Goal: Transaction & Acquisition: Obtain resource

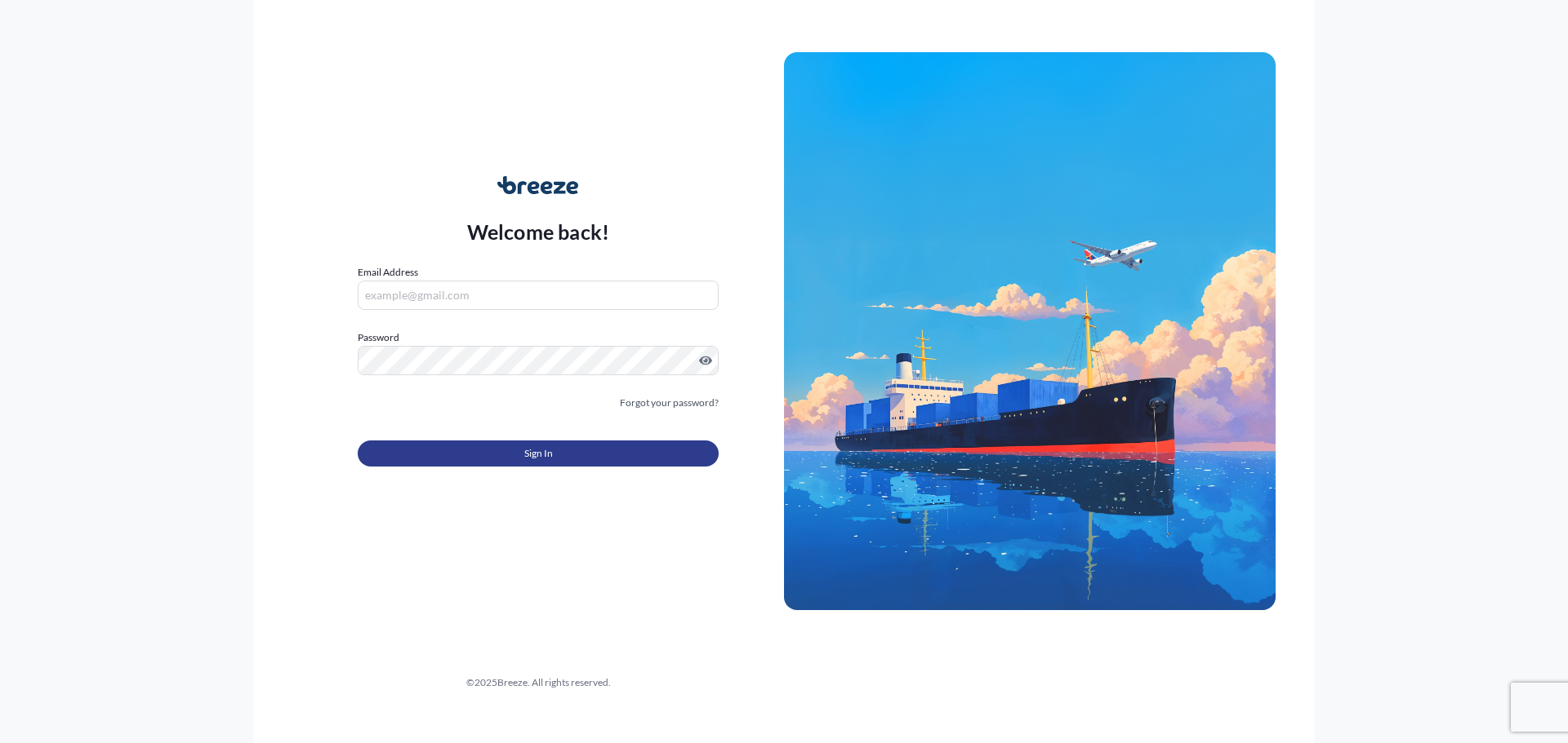
type input "[EMAIL_ADDRESS][DOMAIN_NAME]"
click at [512, 453] on button "Sign In" at bounding box center [537, 453] width 361 height 26
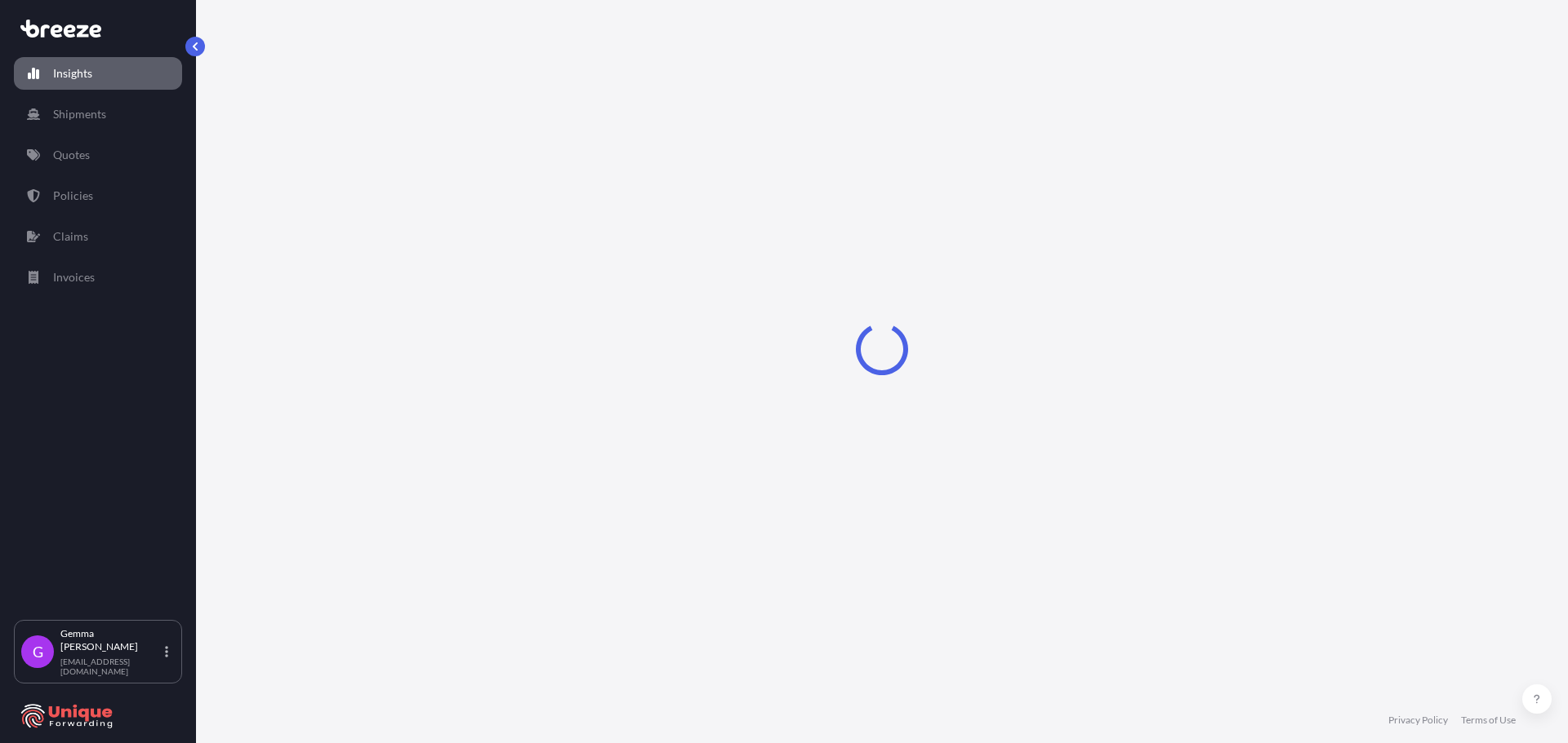
select select "2025"
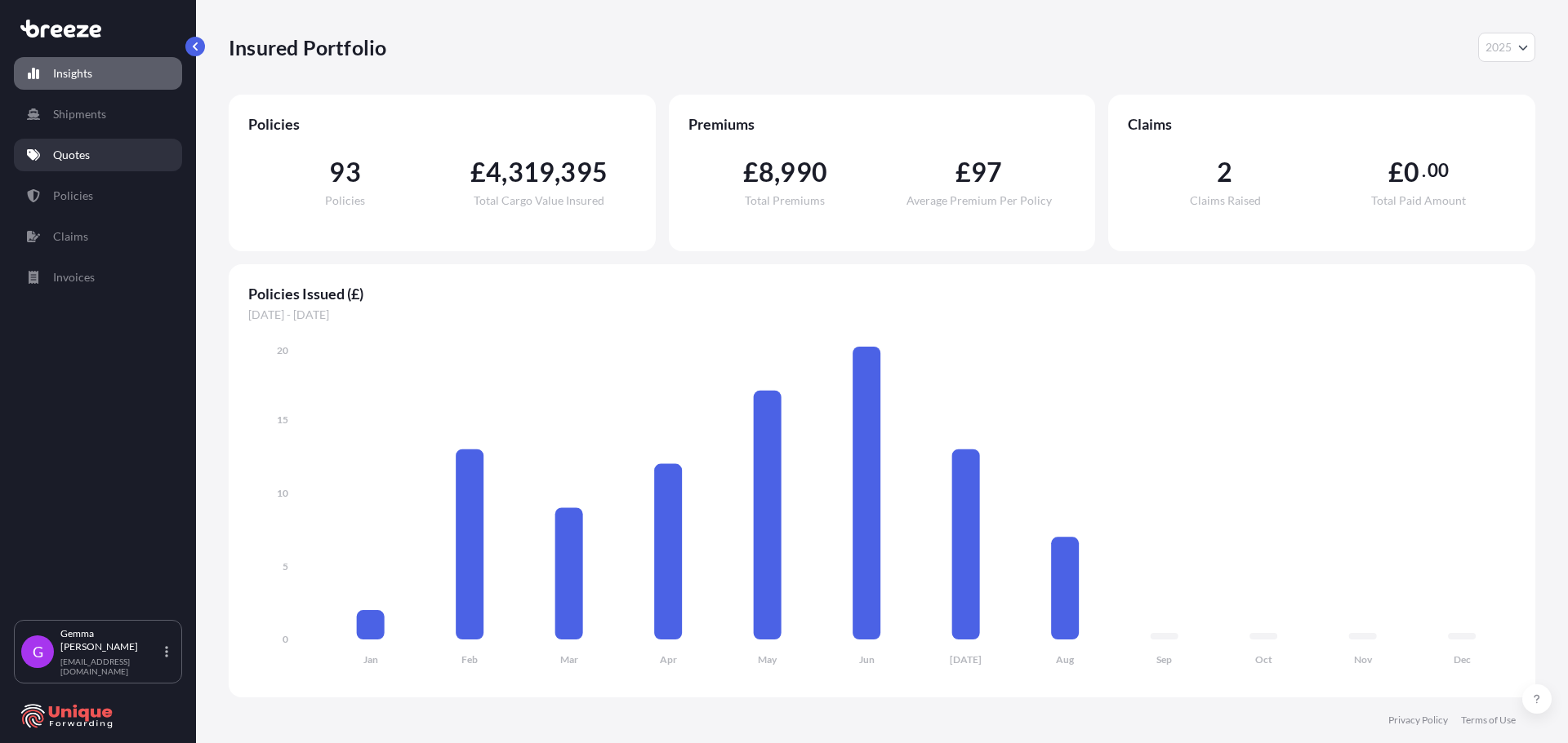
click at [90, 146] on link "Quotes" at bounding box center [98, 155] width 168 height 33
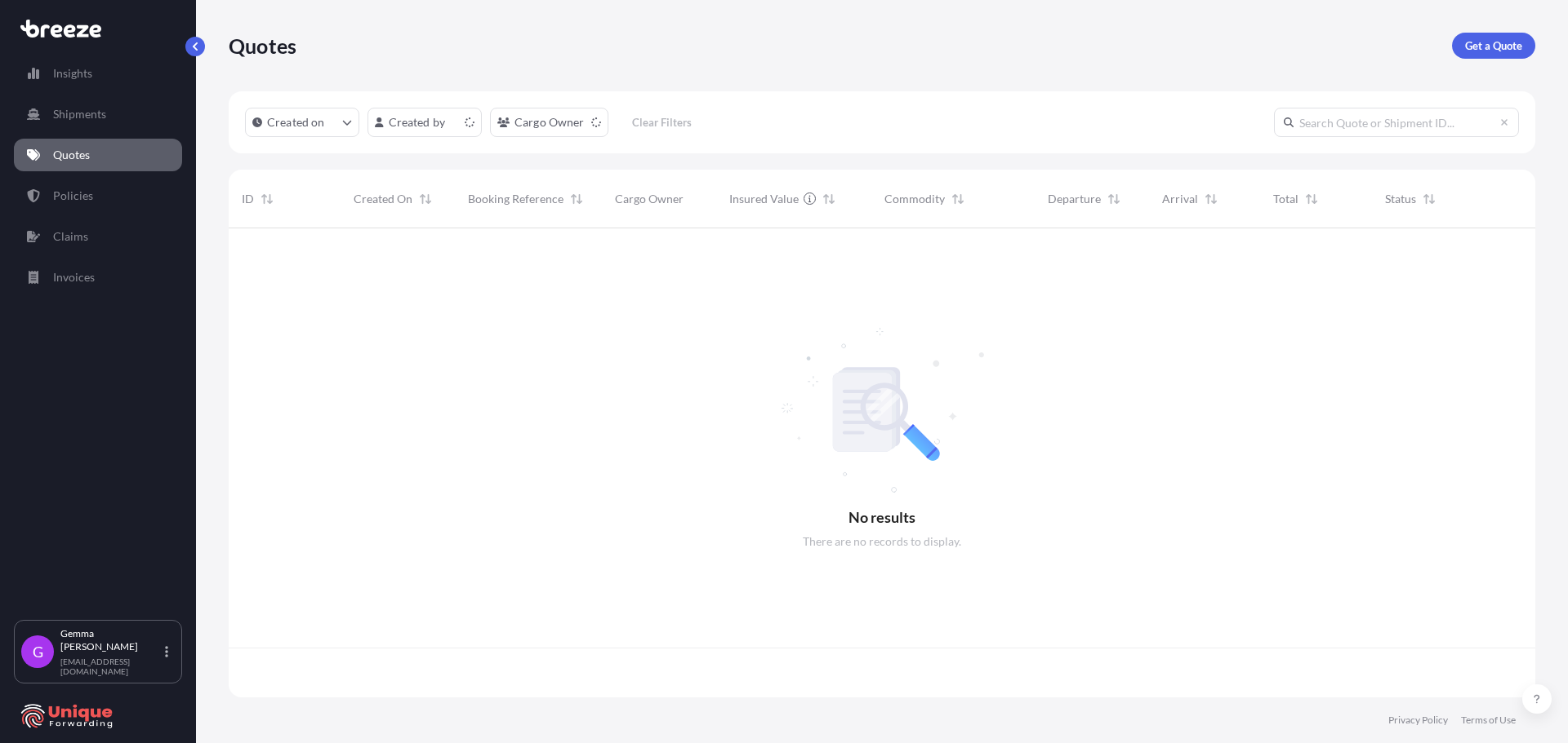
scroll to position [466, 1294]
click at [1478, 47] on p "Get a Quote" at bounding box center [1493, 46] width 57 height 17
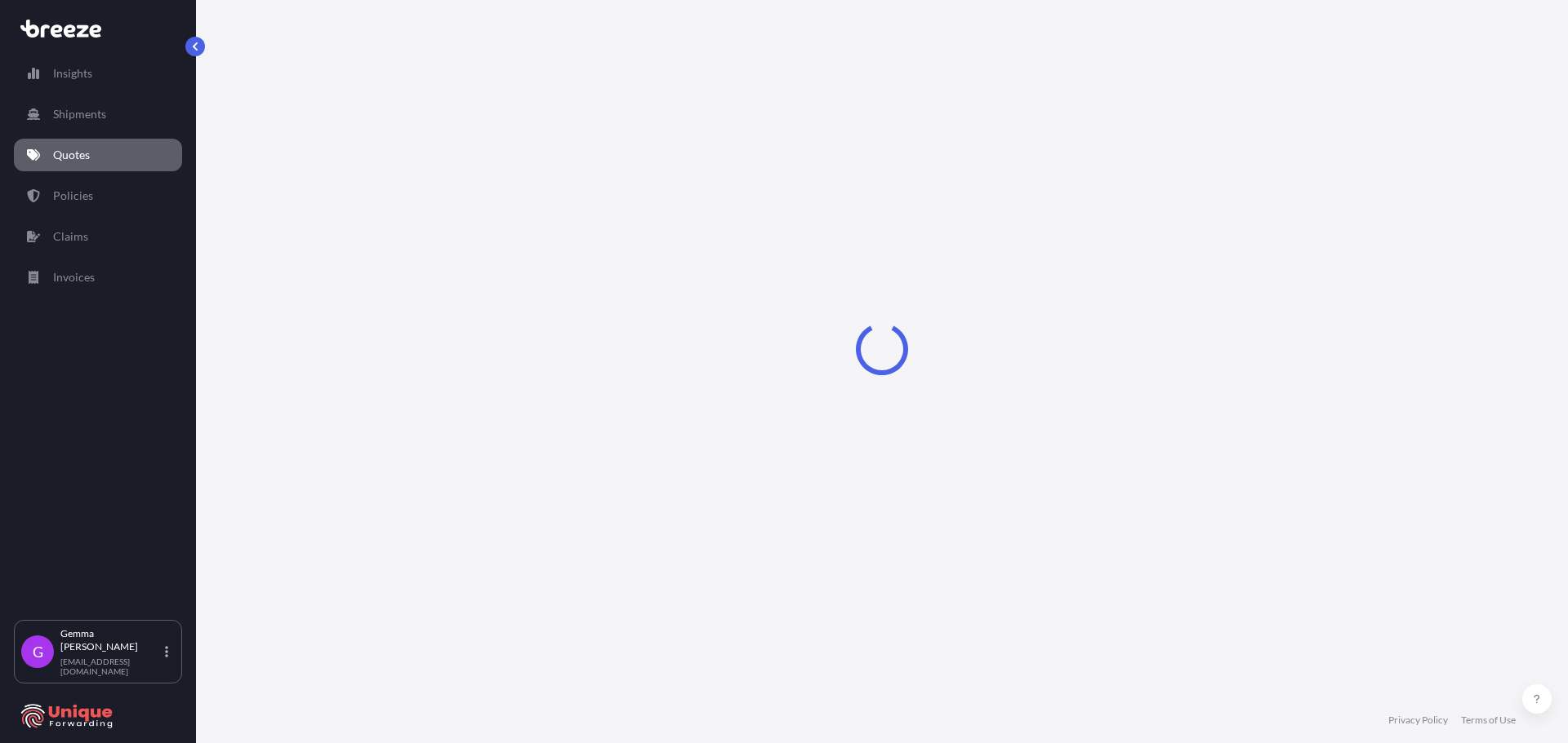
select select "Sea"
select select "1"
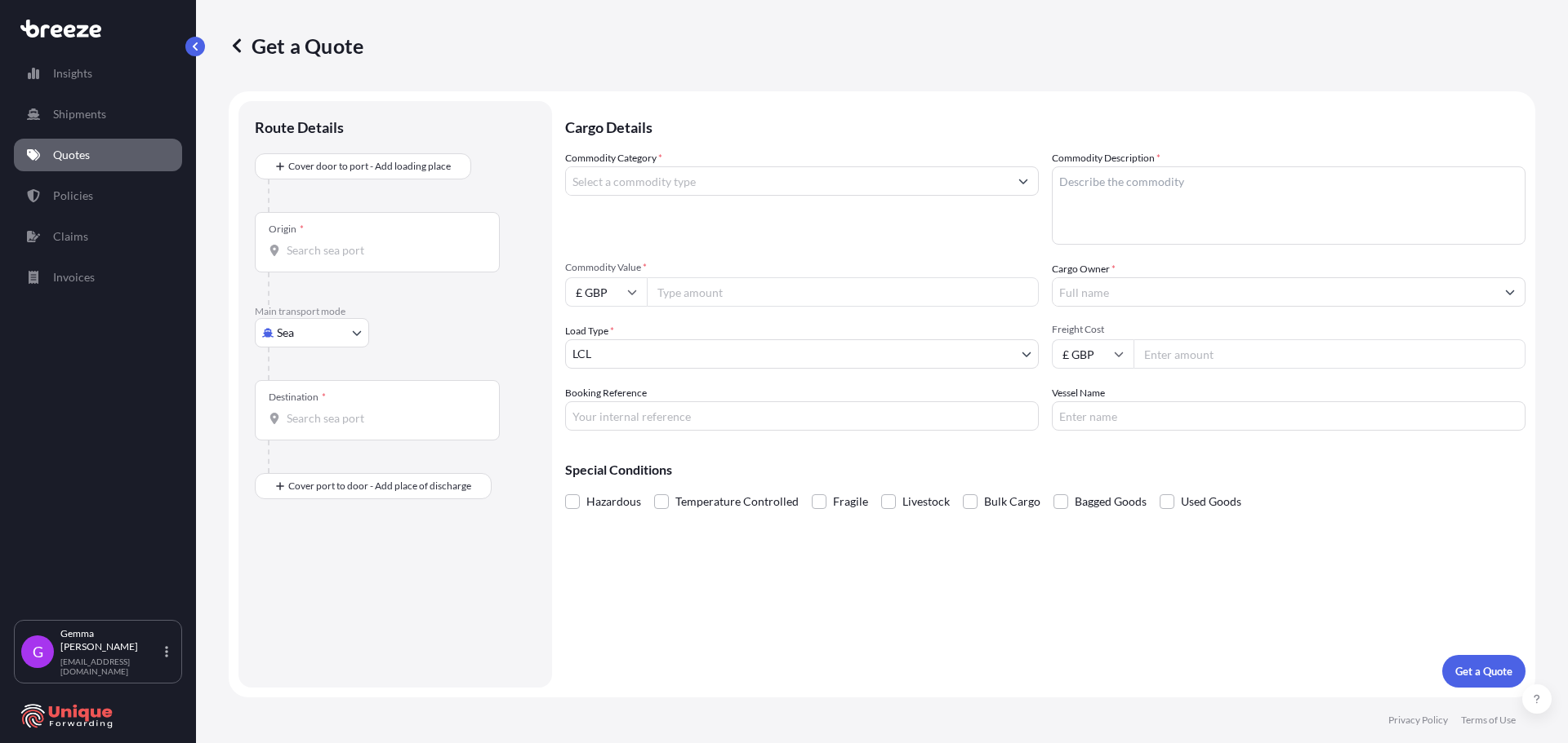
click at [311, 328] on body "Insights Shipments Quotes Policies Claims Invoices G [PERSON_NAME] [EMAIL_ADDRE…" at bounding box center [784, 372] width 1568 height 743
click at [295, 434] on span "Road" at bounding box center [298, 434] width 26 height 17
select select "Road"
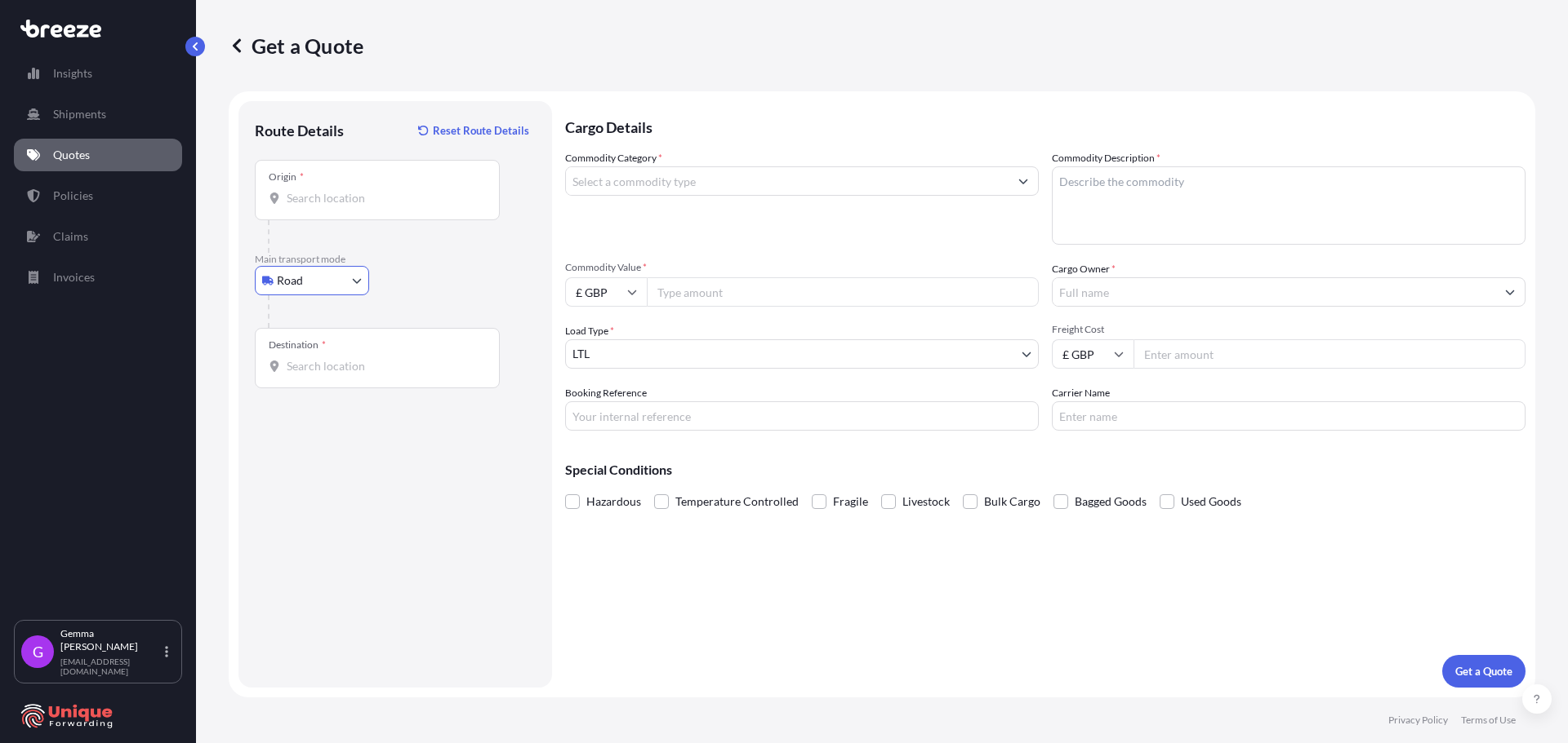
click at [369, 203] on input "Origin *" at bounding box center [383, 198] width 193 height 17
click at [369, 195] on input "Origin * Please select an origin" at bounding box center [383, 198] width 193 height 17
paste input "NG7 2SD"
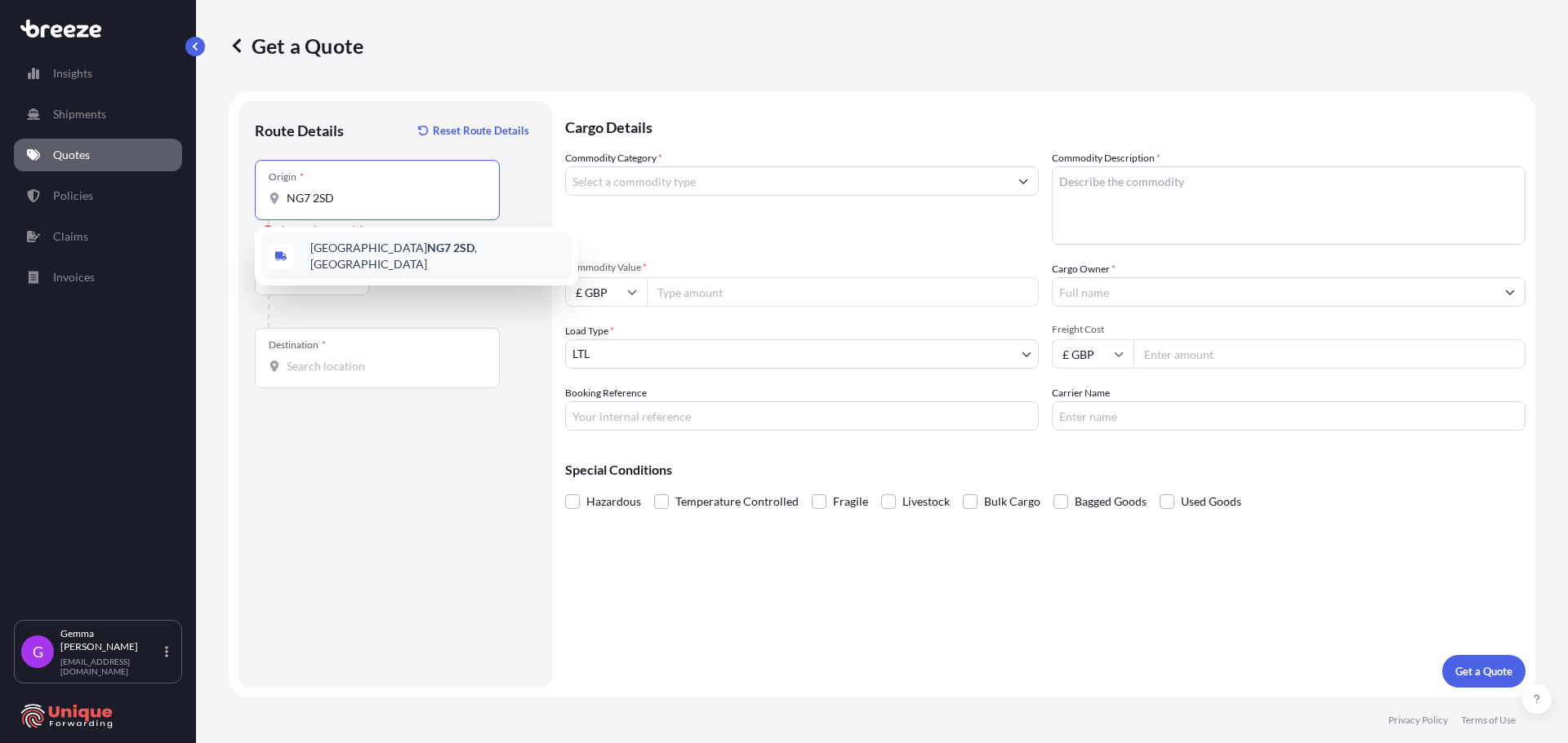
click at [351, 254] on span "Nottingham NG7 2SD , [GEOGRAPHIC_DATA]" at bounding box center [438, 256] width 254 height 33
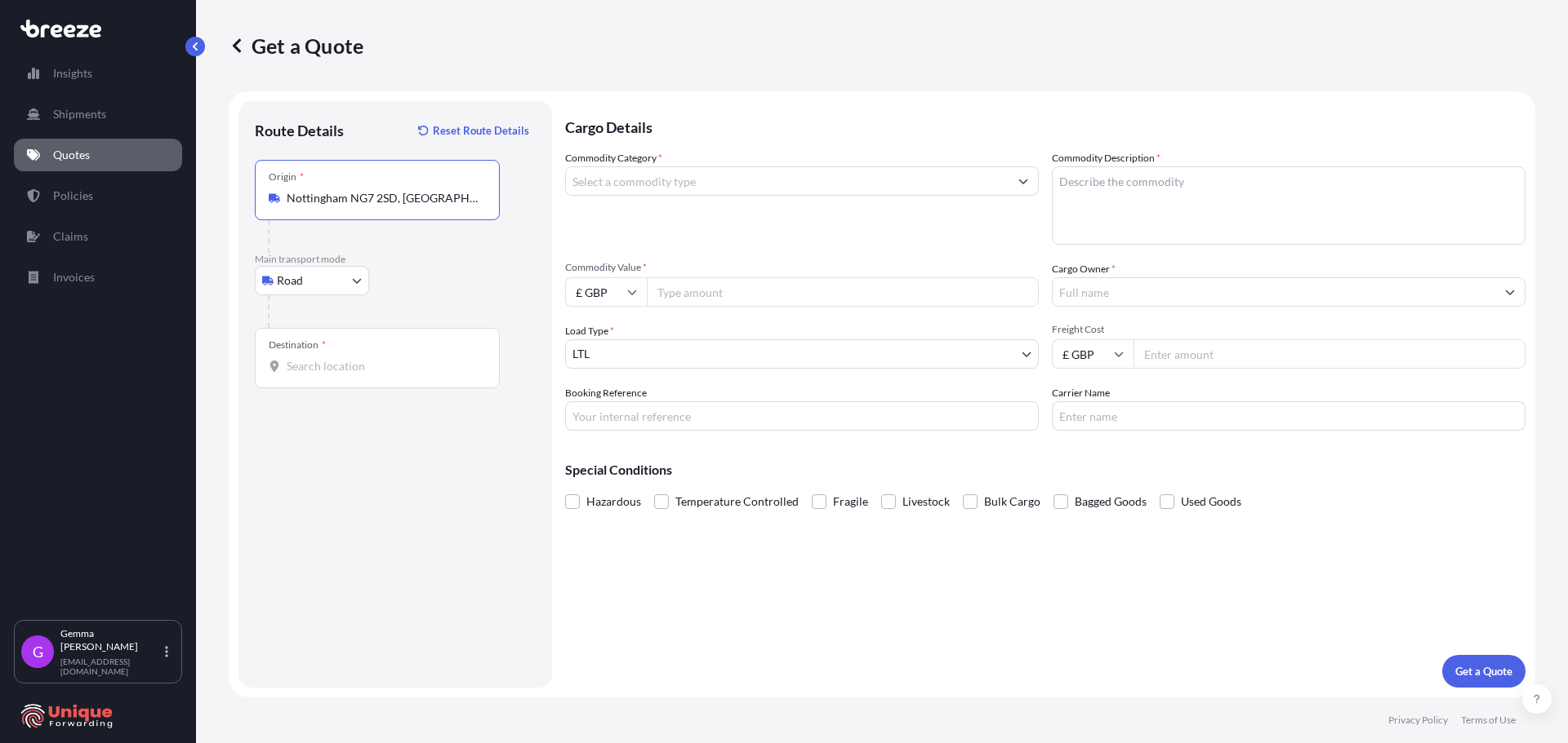
type input "Nottingham NG7 2SD, [GEOGRAPHIC_DATA]"
click at [427, 363] on input "Destination *" at bounding box center [383, 366] width 193 height 17
paste input "47546 Kalkar/[GEOGRAPHIC_DATA], [GEOGRAPHIC_DATA]"
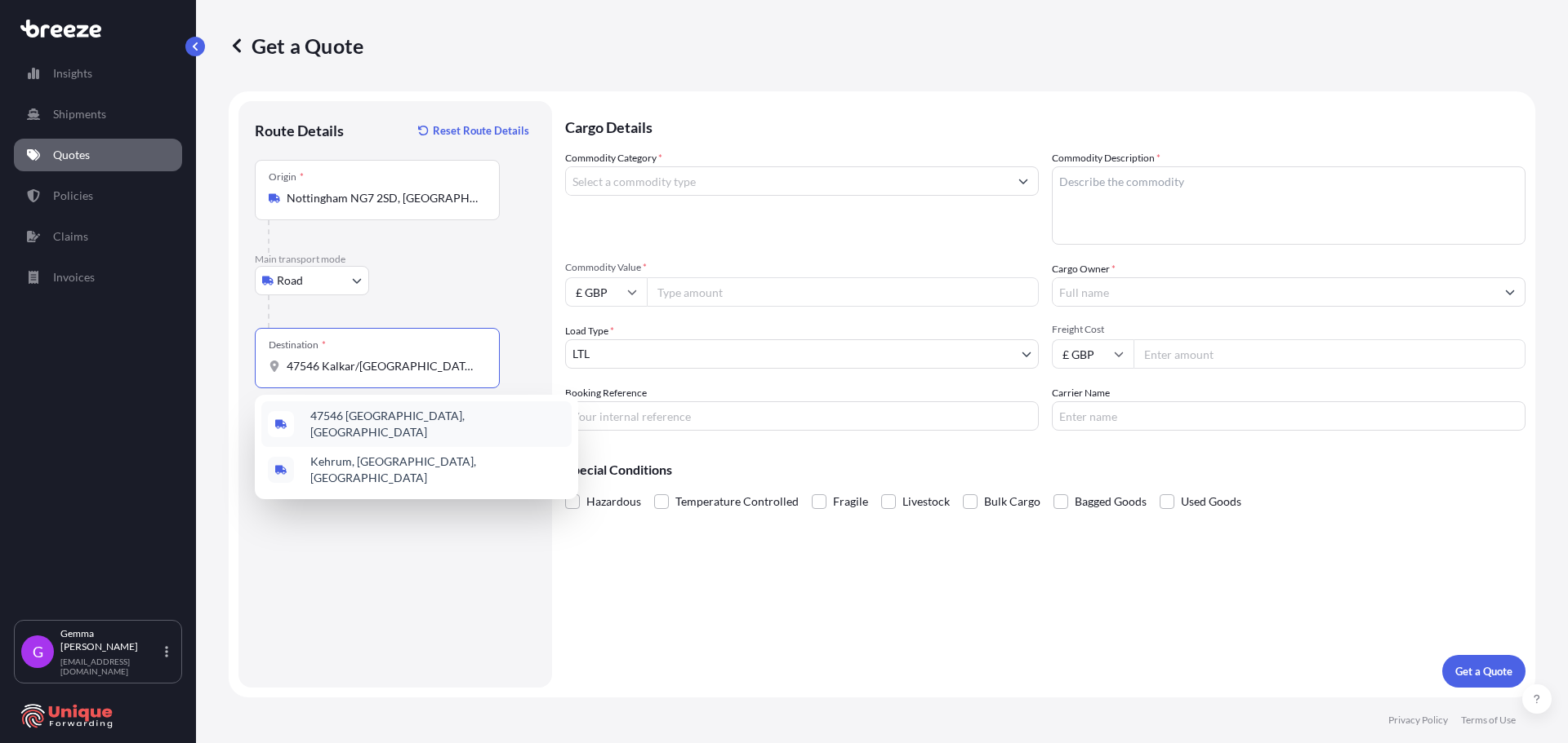
click at [358, 425] on span "47546 [GEOGRAPHIC_DATA], [GEOGRAPHIC_DATA]" at bounding box center [438, 424] width 254 height 33
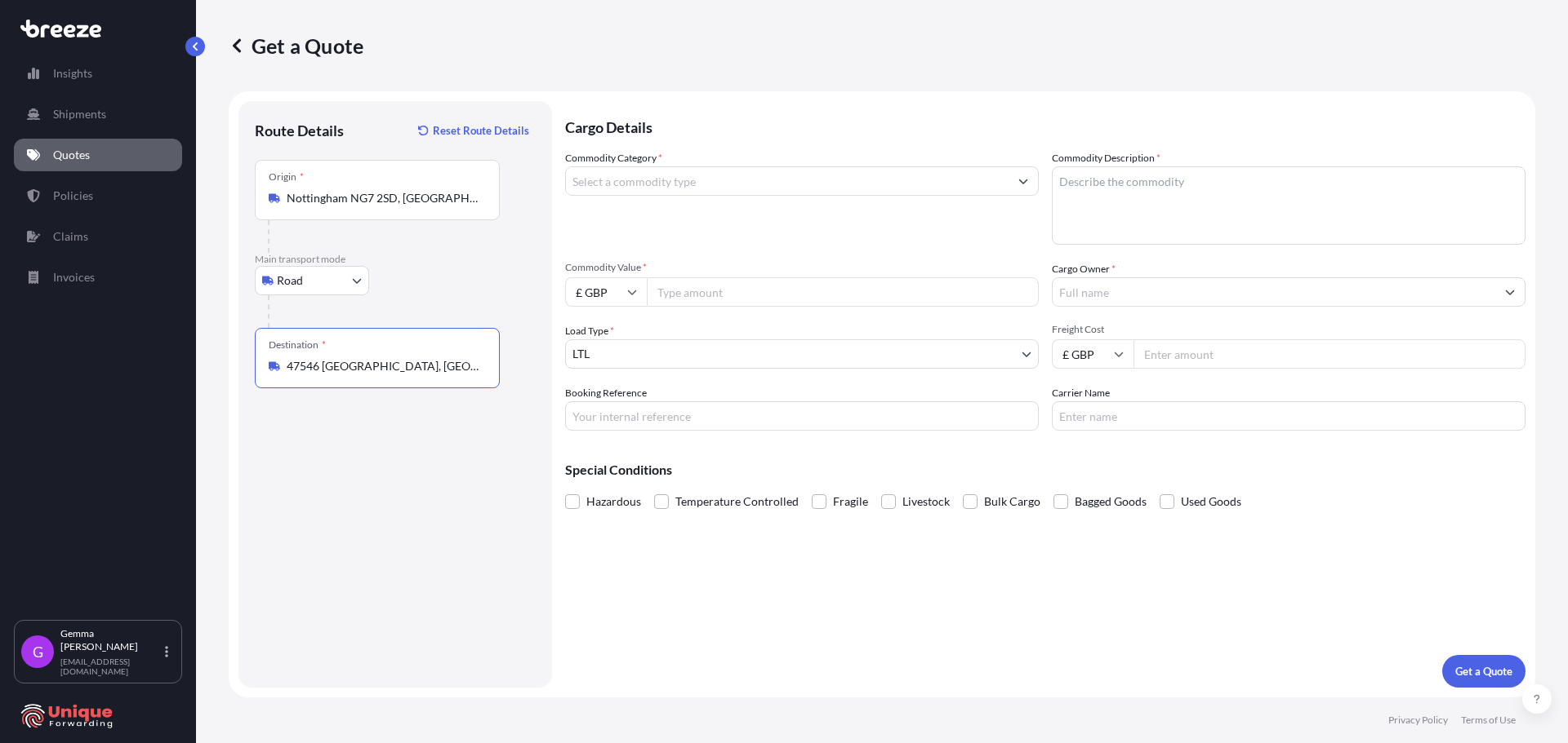
type input "47546 [GEOGRAPHIC_DATA], [GEOGRAPHIC_DATA]"
click at [667, 192] on input "Commodity Category *" at bounding box center [787, 181] width 443 height 29
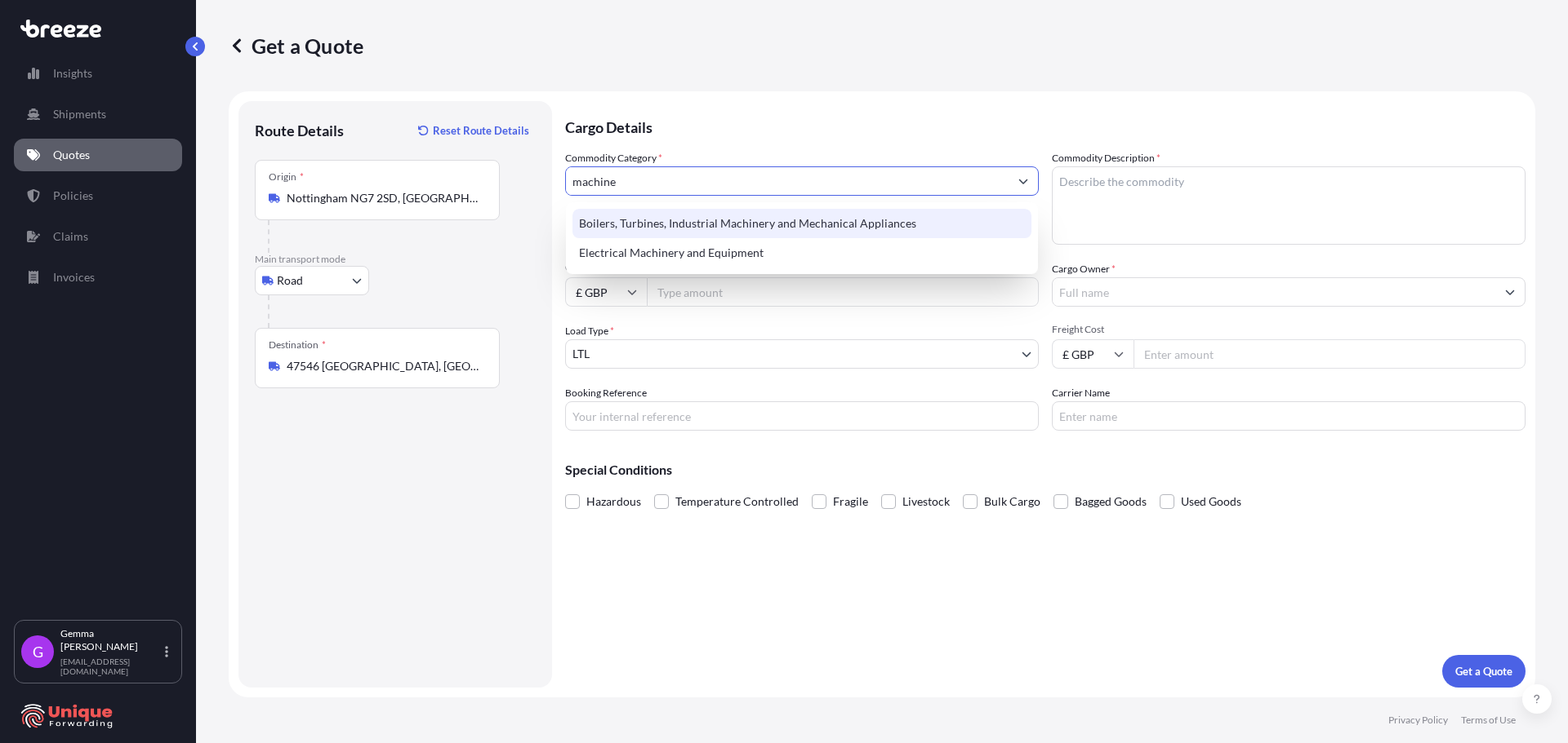
click at [680, 229] on div "Boilers, Turbines, Industrial Machinery and Mechanical Appliances" at bounding box center [802, 223] width 459 height 29
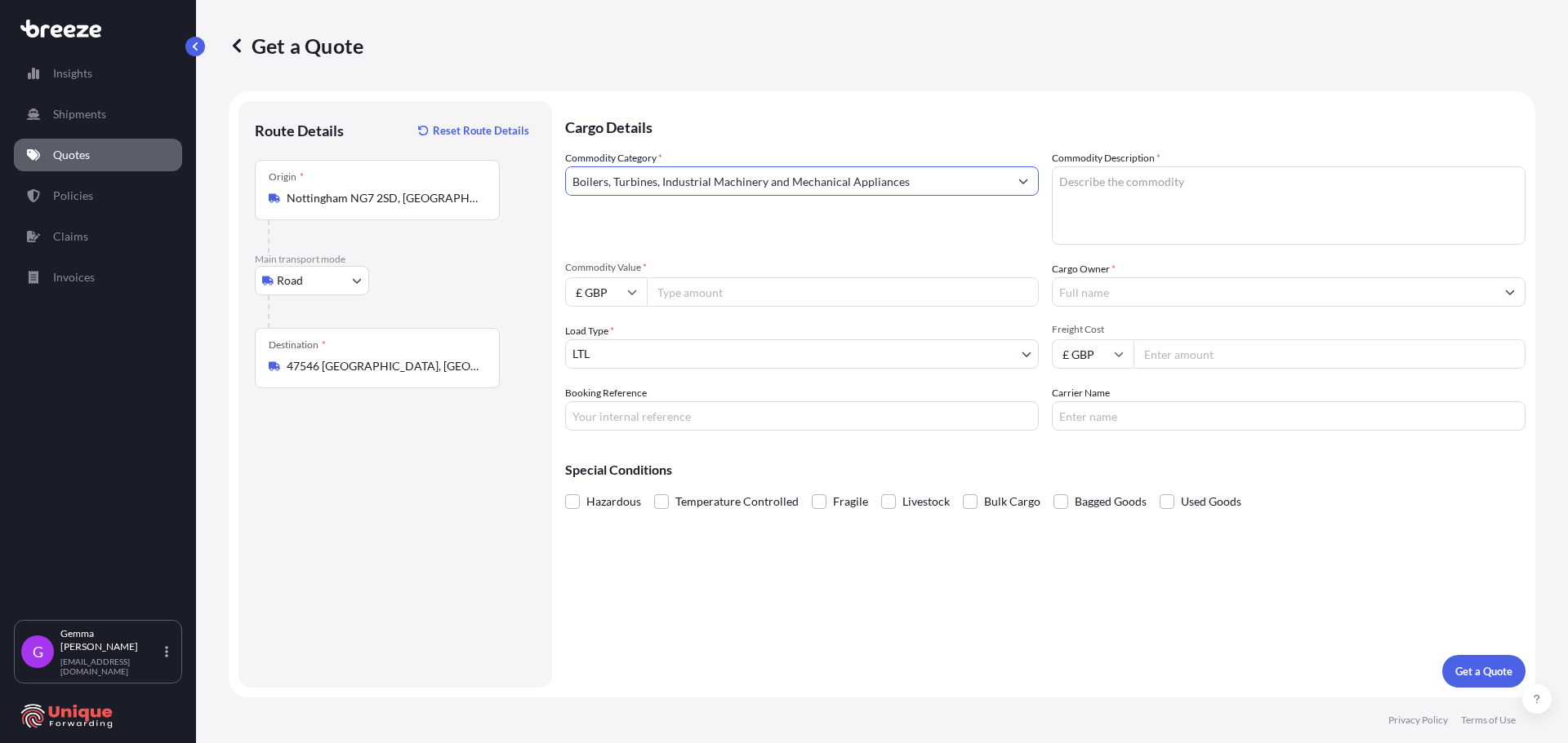
type input "Boilers, Turbines, Industrial Machinery and Mechanical Appliances"
click at [1254, 193] on textarea "Commodity Description *" at bounding box center [1288, 206] width 474 height 79
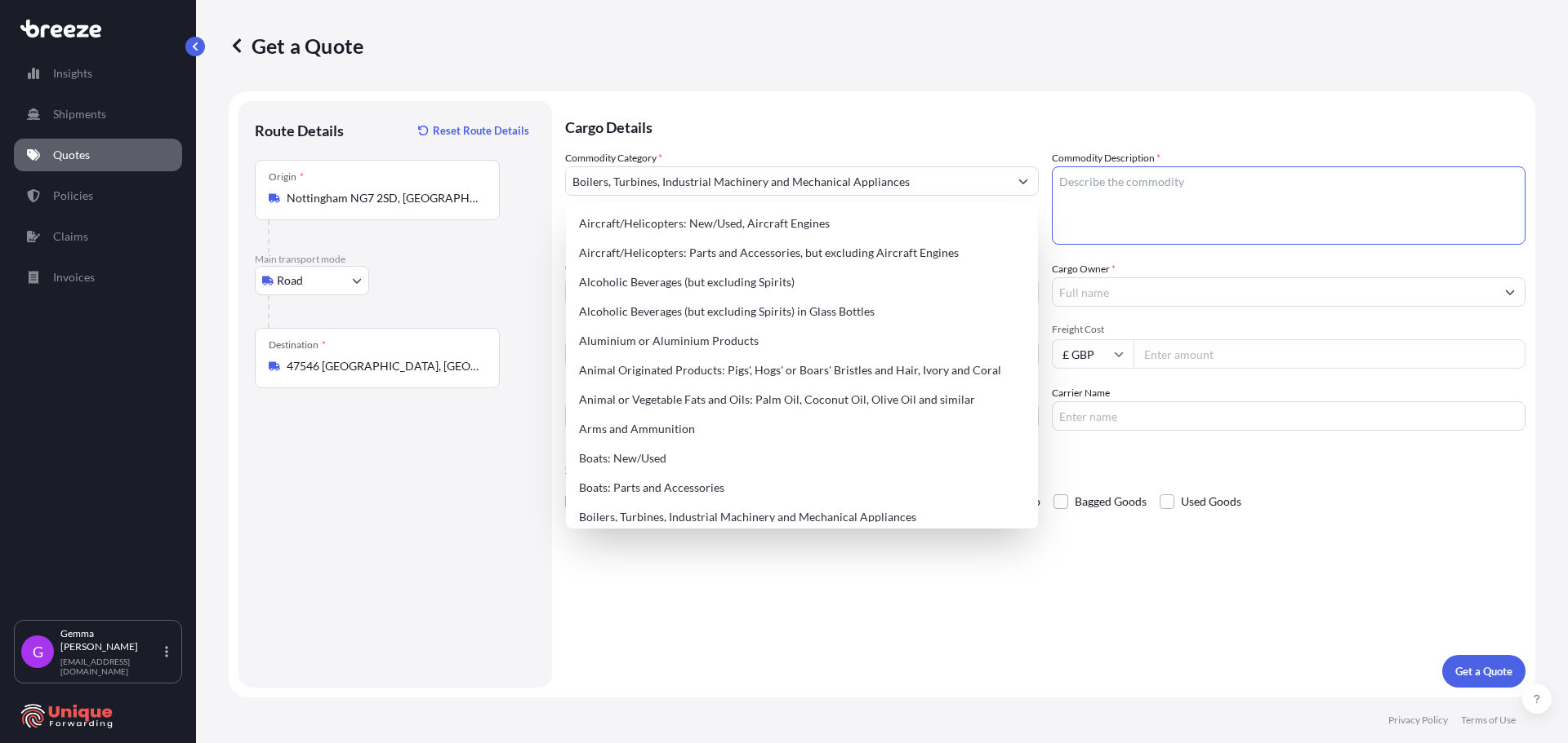
paste textarea "Used Forrec 600"
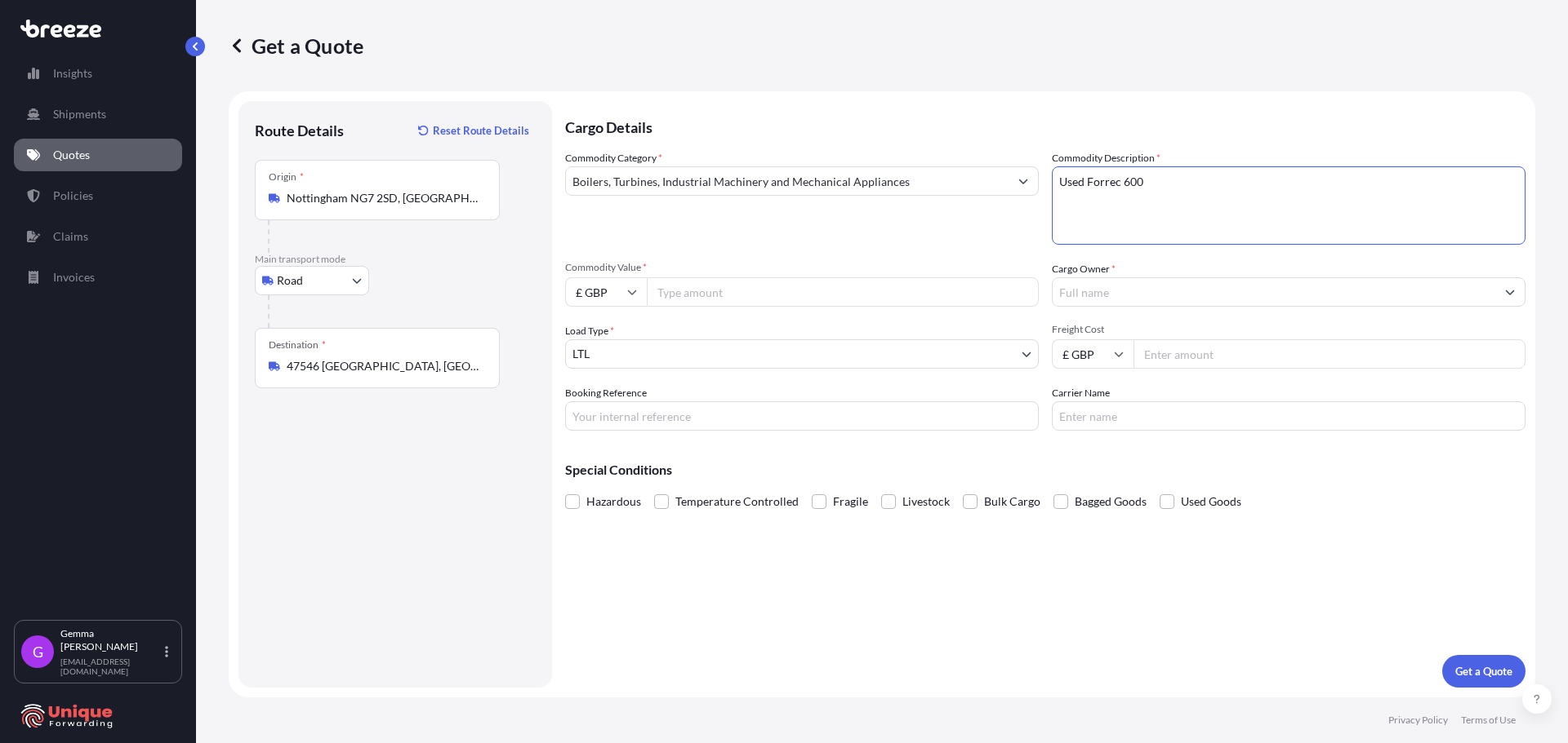
type textarea "Used Forrec 600"
click at [614, 291] on input "£ GBP" at bounding box center [606, 292] width 82 height 29
click at [604, 337] on div "€ EUR" at bounding box center [606, 336] width 69 height 31
type input "€ EUR"
click at [700, 290] on input "Commodity Value *" at bounding box center [842, 292] width 392 height 29
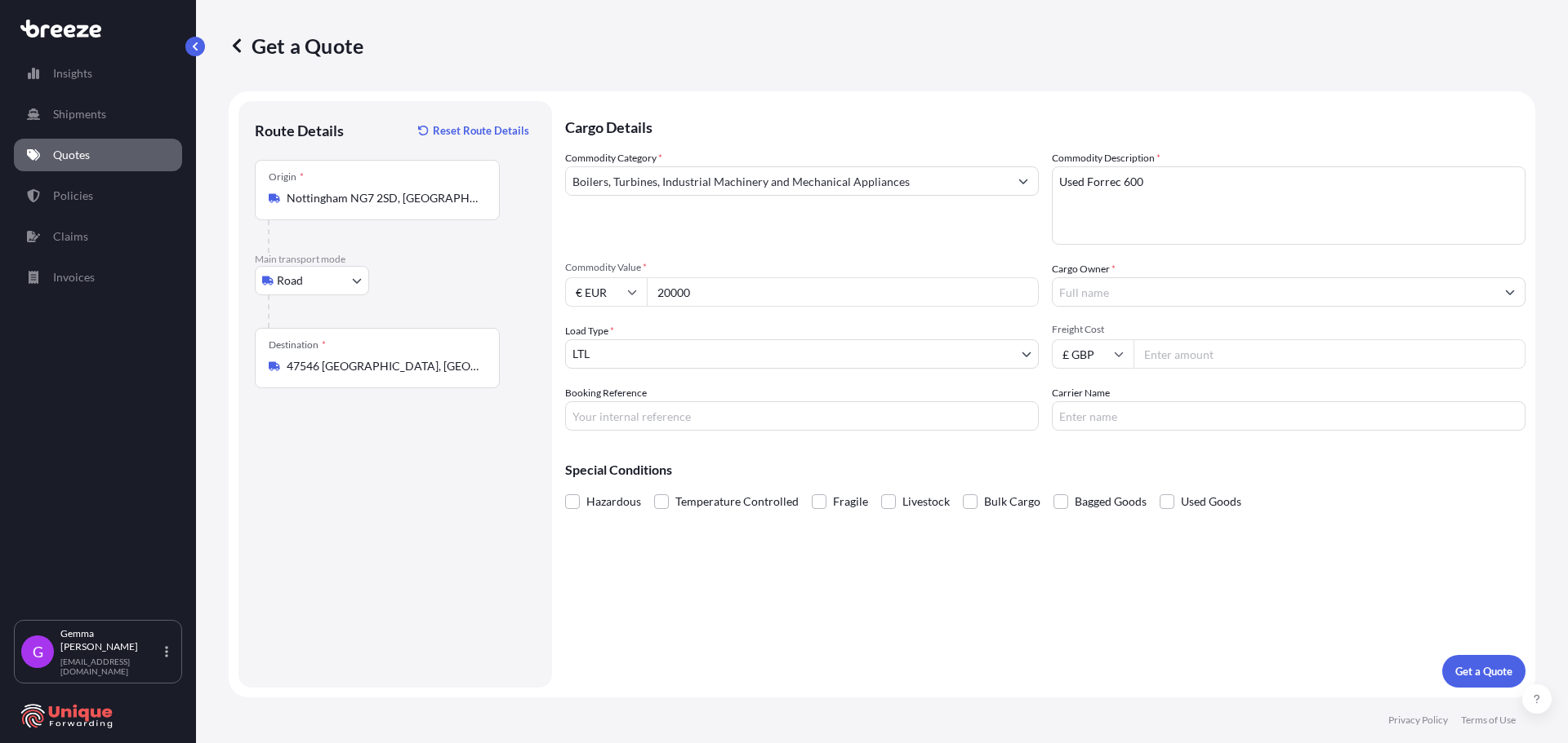
type input "20000"
click at [1176, 288] on input "Cargo Owner *" at bounding box center [1273, 292] width 443 height 29
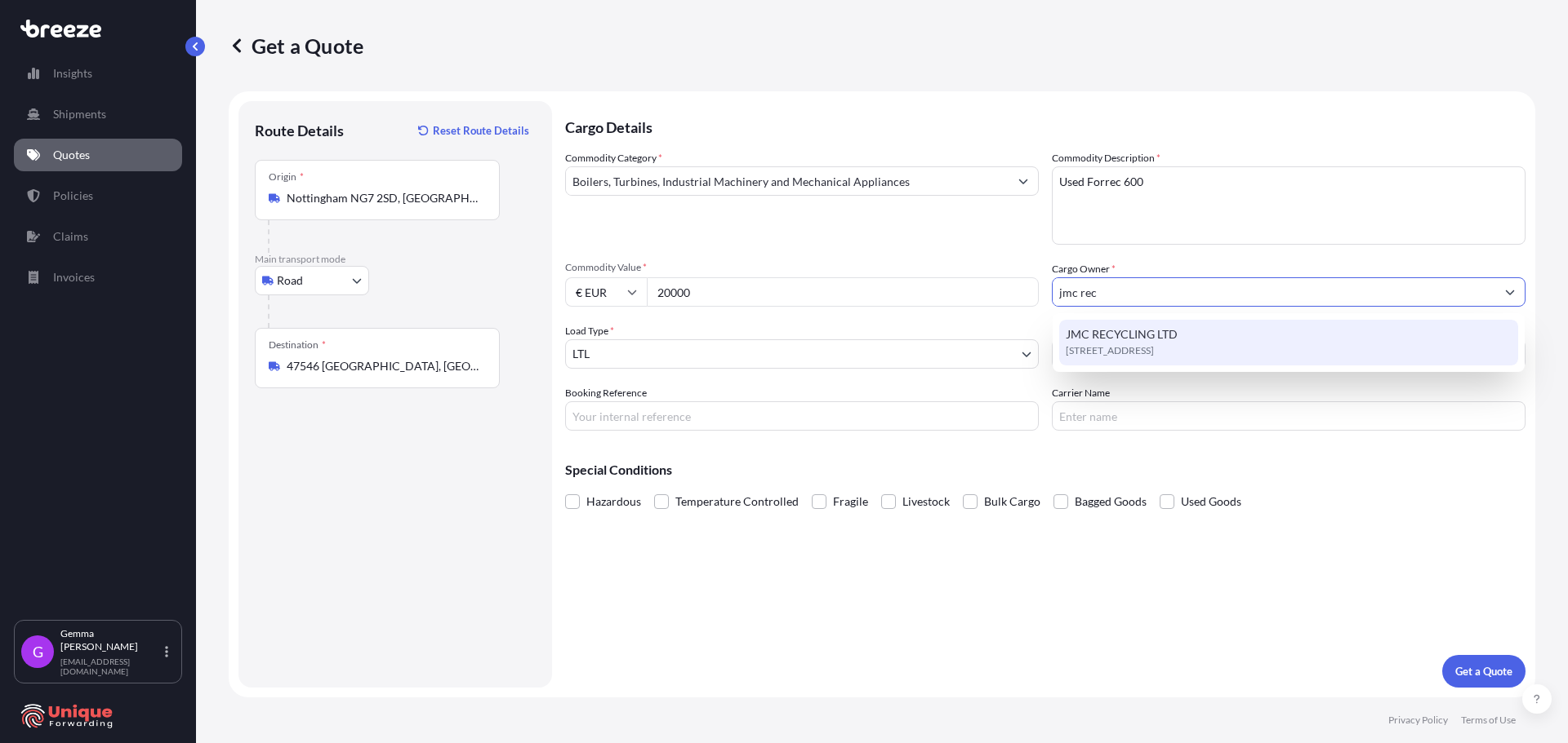
click at [1154, 344] on span "[STREET_ADDRESS]" at bounding box center [1109, 351] width 88 height 17
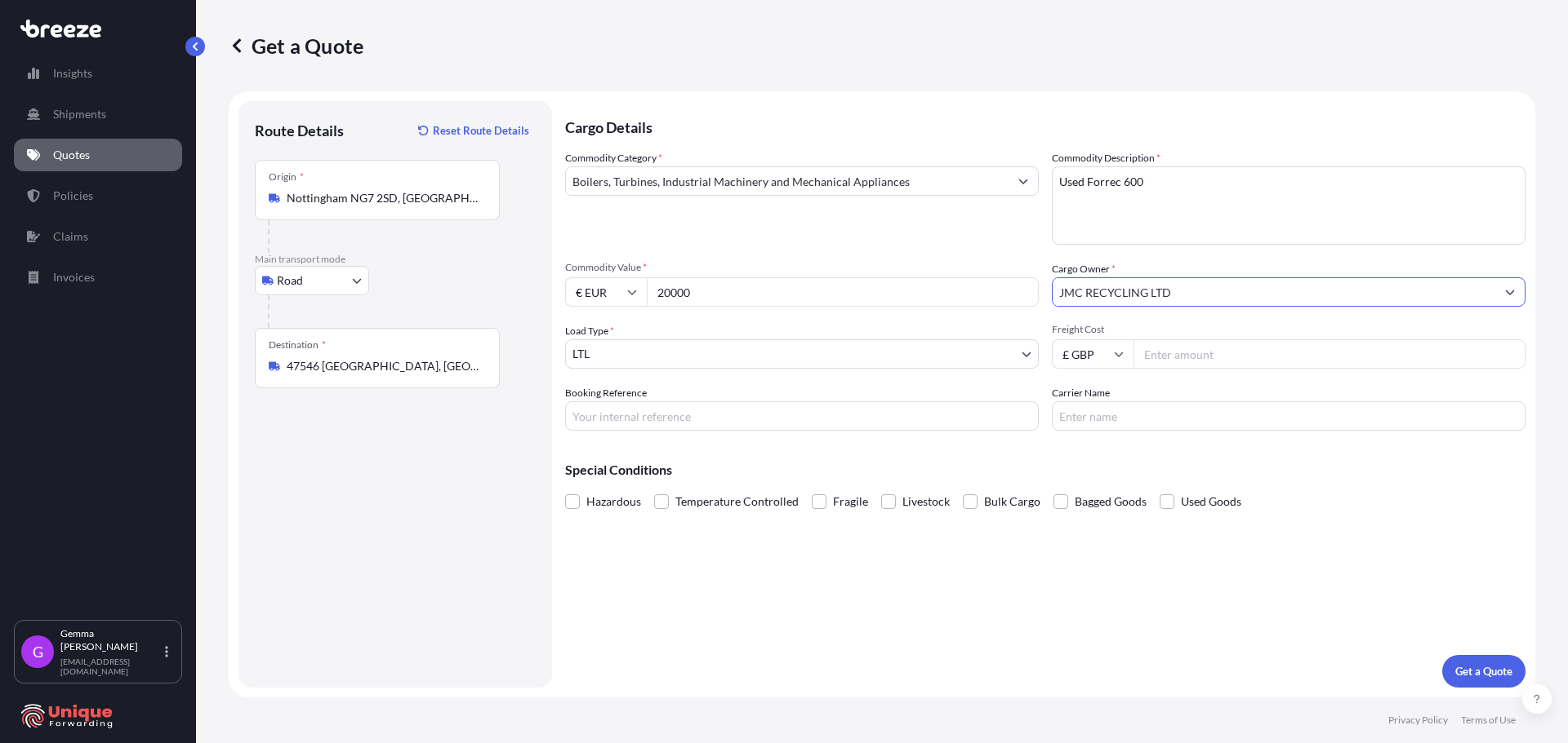
type input "JMC RECYCLING LTD"
click at [760, 430] on input "Booking Reference" at bounding box center [802, 416] width 474 height 29
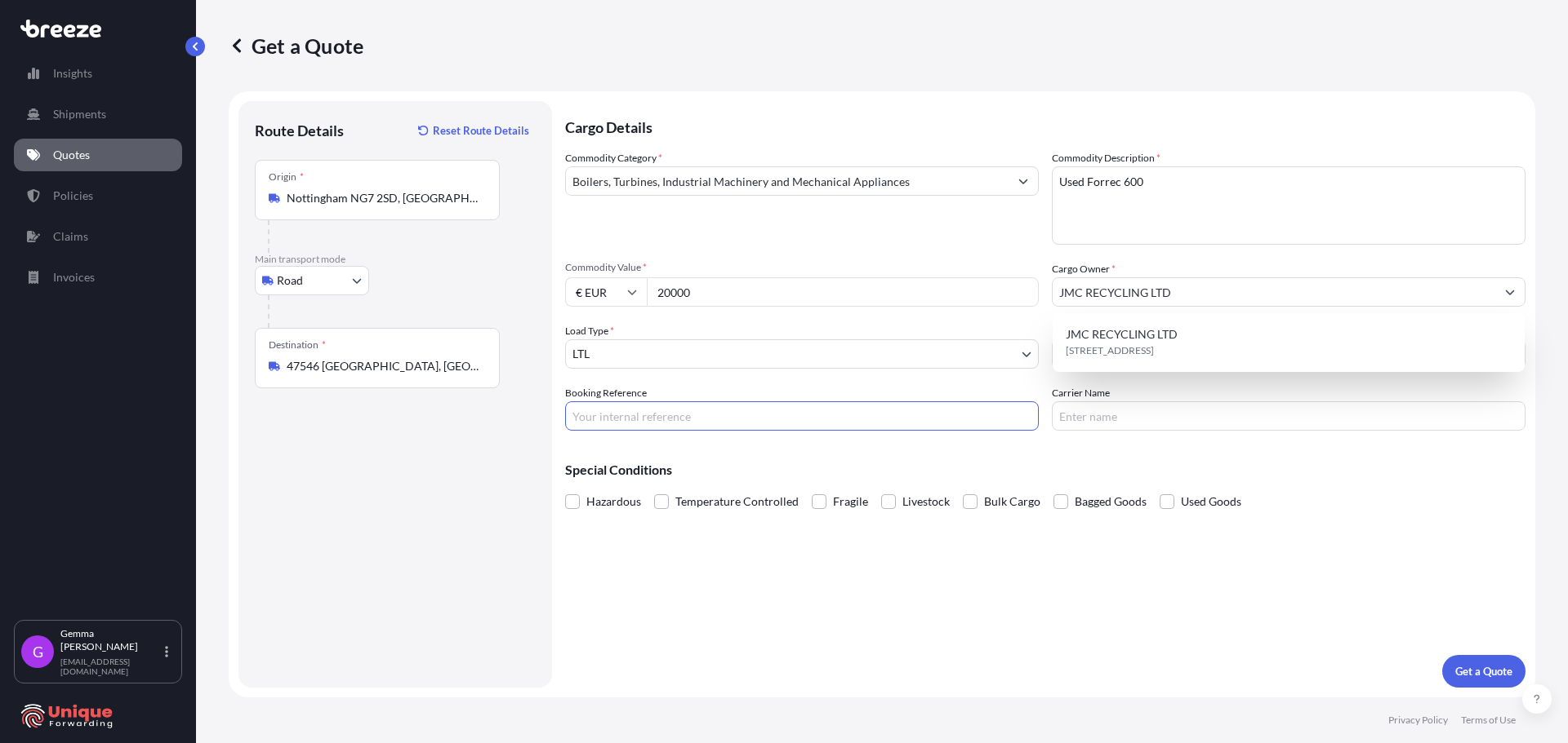
paste input "#39873"
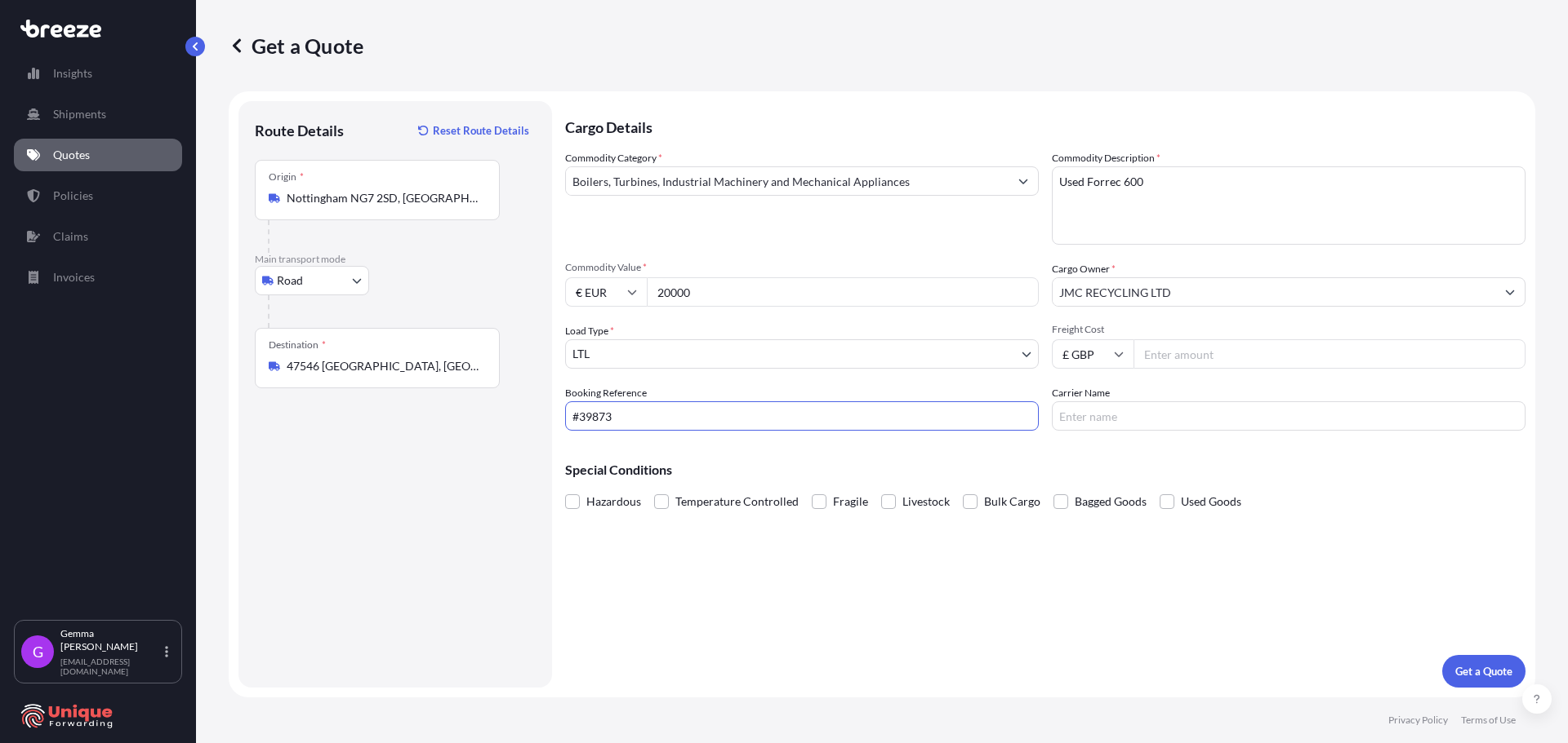
type input "#39873"
click at [1227, 356] on input "Freight Cost" at bounding box center [1329, 354] width 392 height 29
type input "510"
click at [1237, 423] on input "Carrier Name" at bounding box center [1288, 416] width 474 height 29
drag, startPoint x: 1185, startPoint y: 422, endPoint x: 1138, endPoint y: 422, distance: 47.0
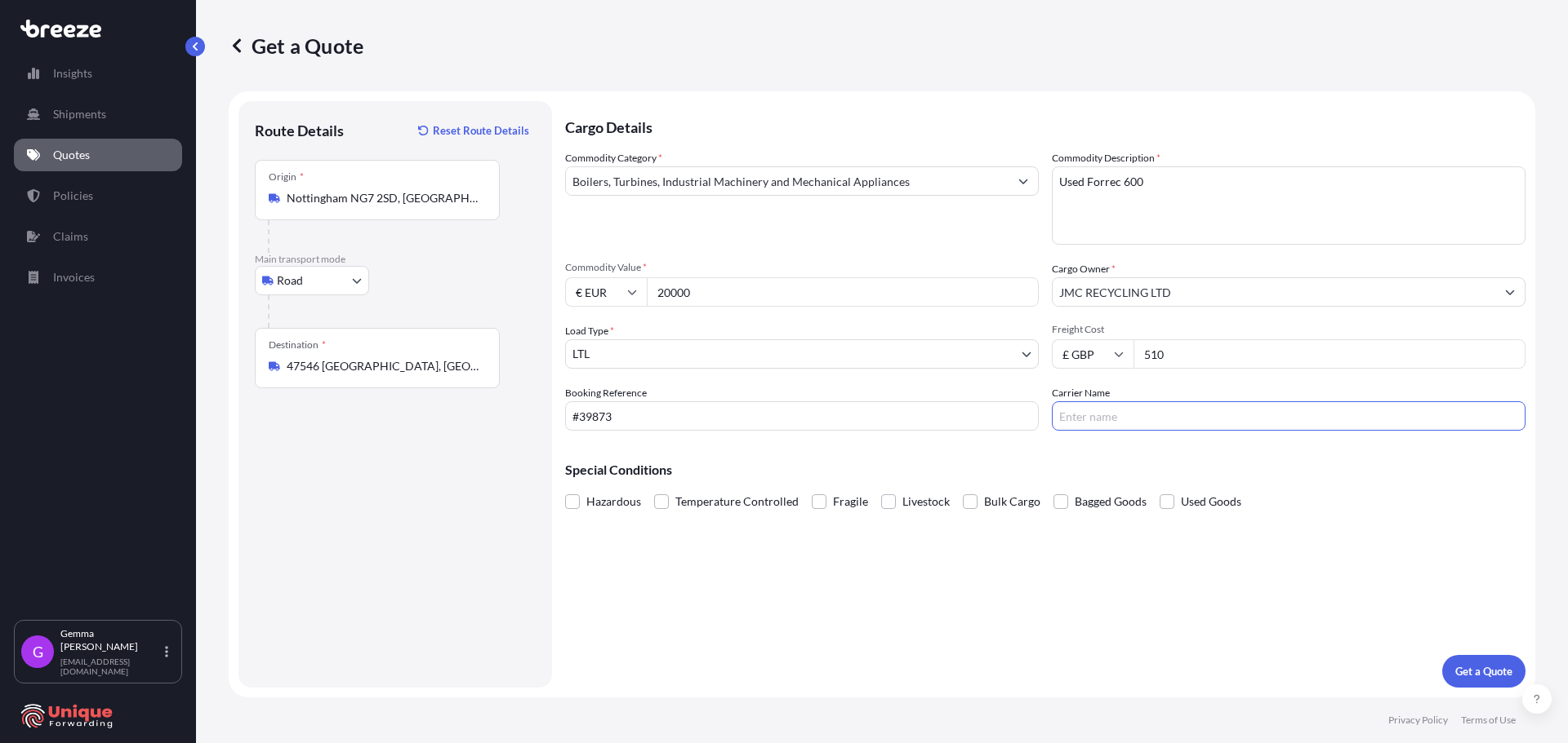
click at [1137, 422] on input "Carrier Name" at bounding box center [1288, 416] width 474 height 29
type input "UNIQUE"
click at [1486, 670] on p "Get a Quote" at bounding box center [1483, 672] width 57 height 17
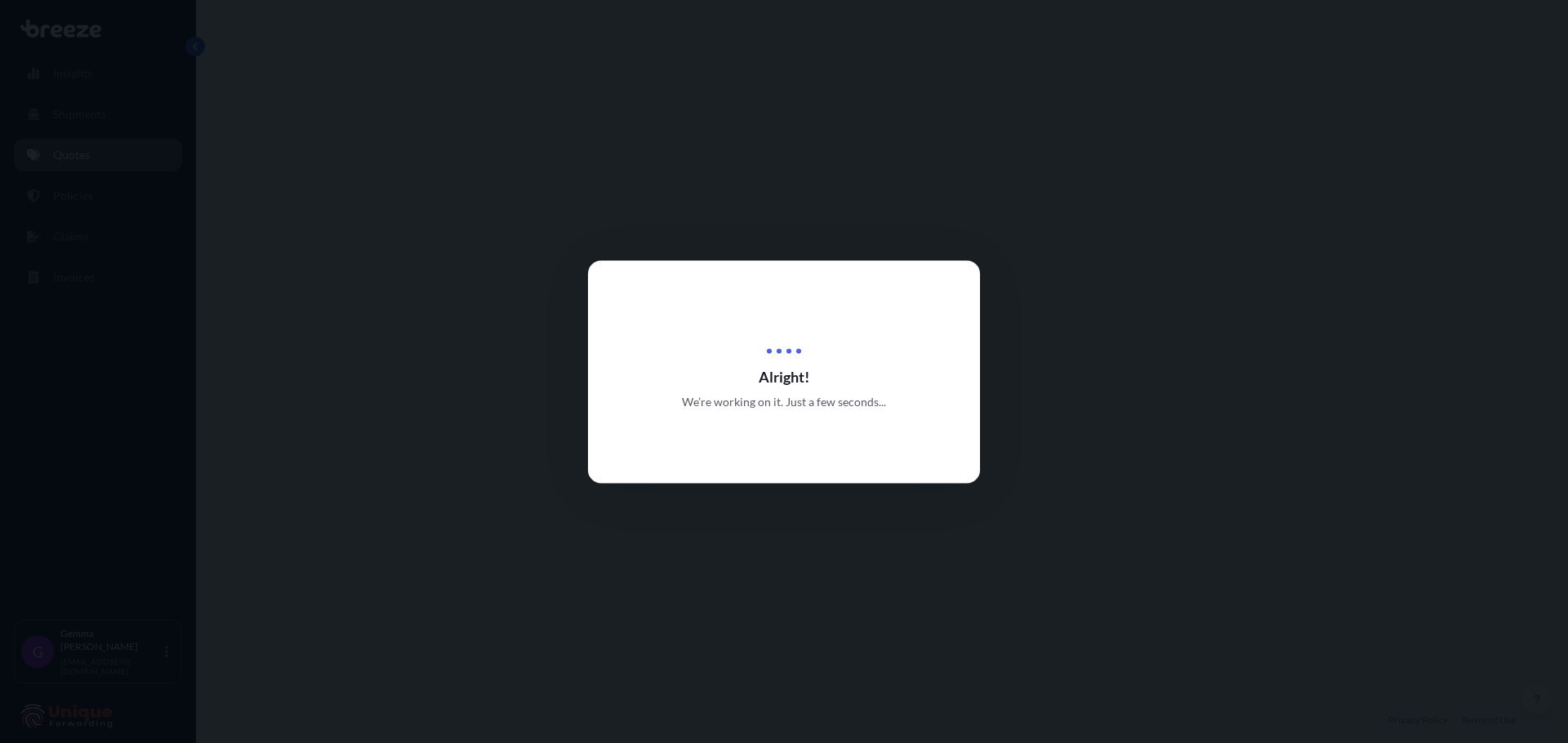
select select "Road"
select select "1"
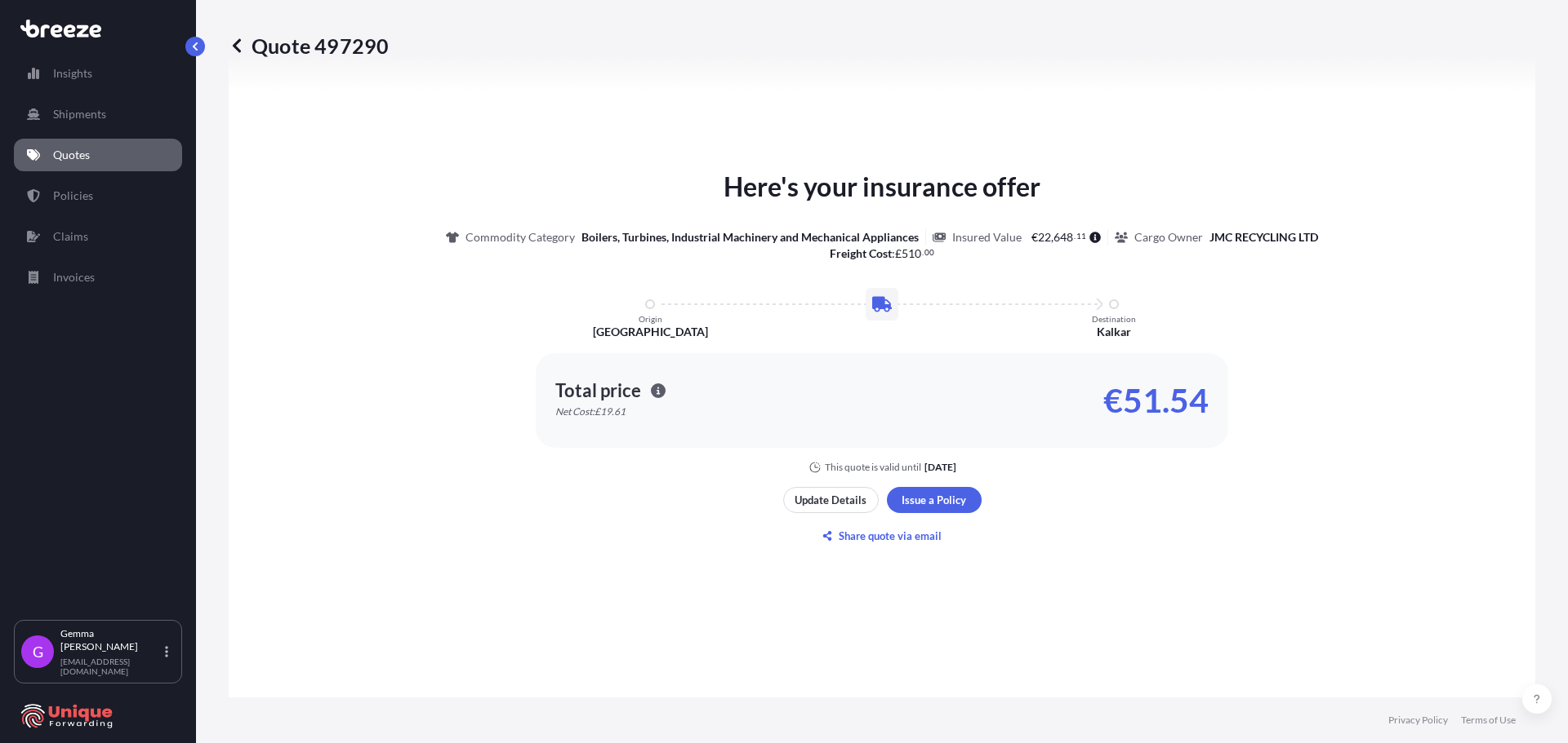
scroll to position [817, 0]
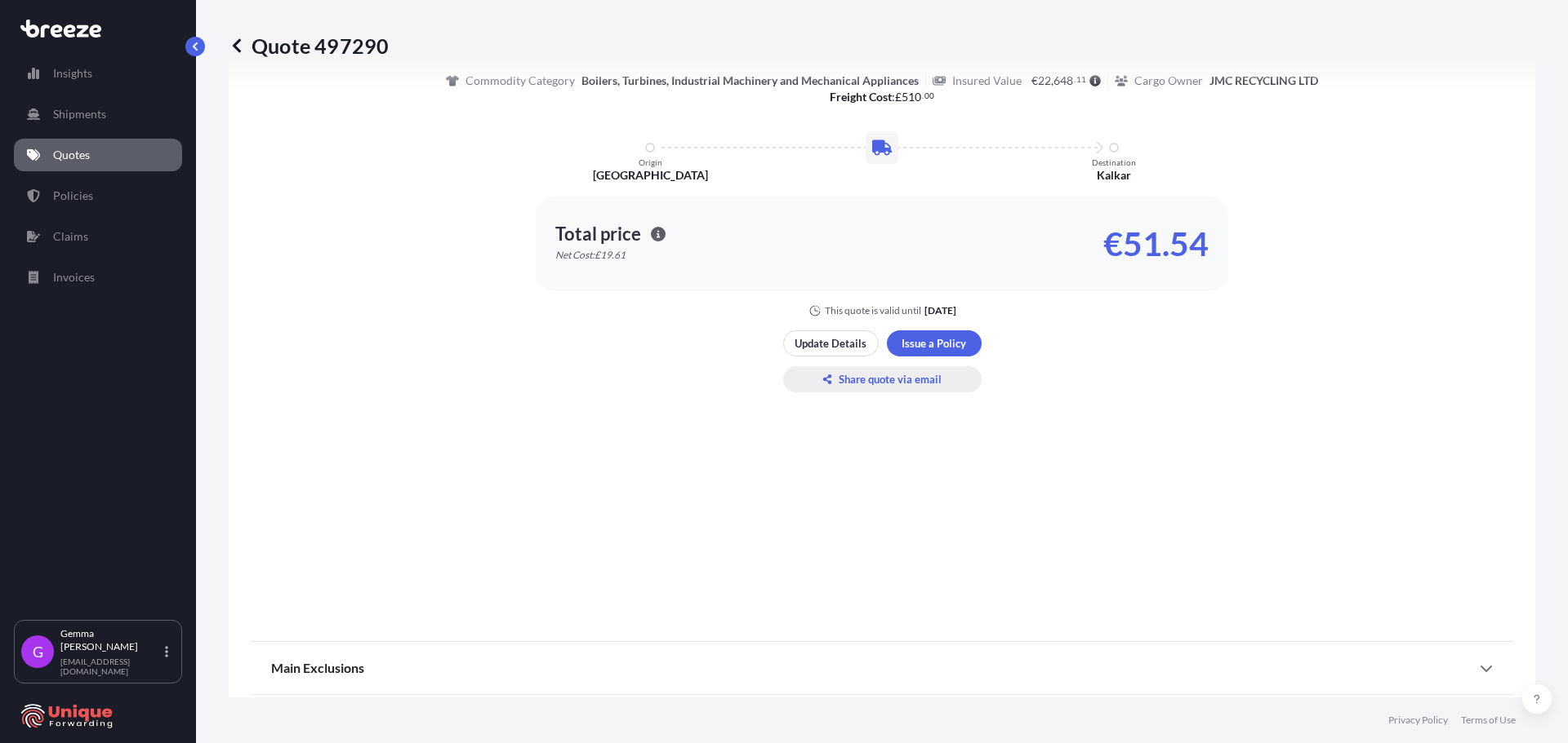
click at [864, 379] on p "Share quote via email" at bounding box center [890, 380] width 103 height 17
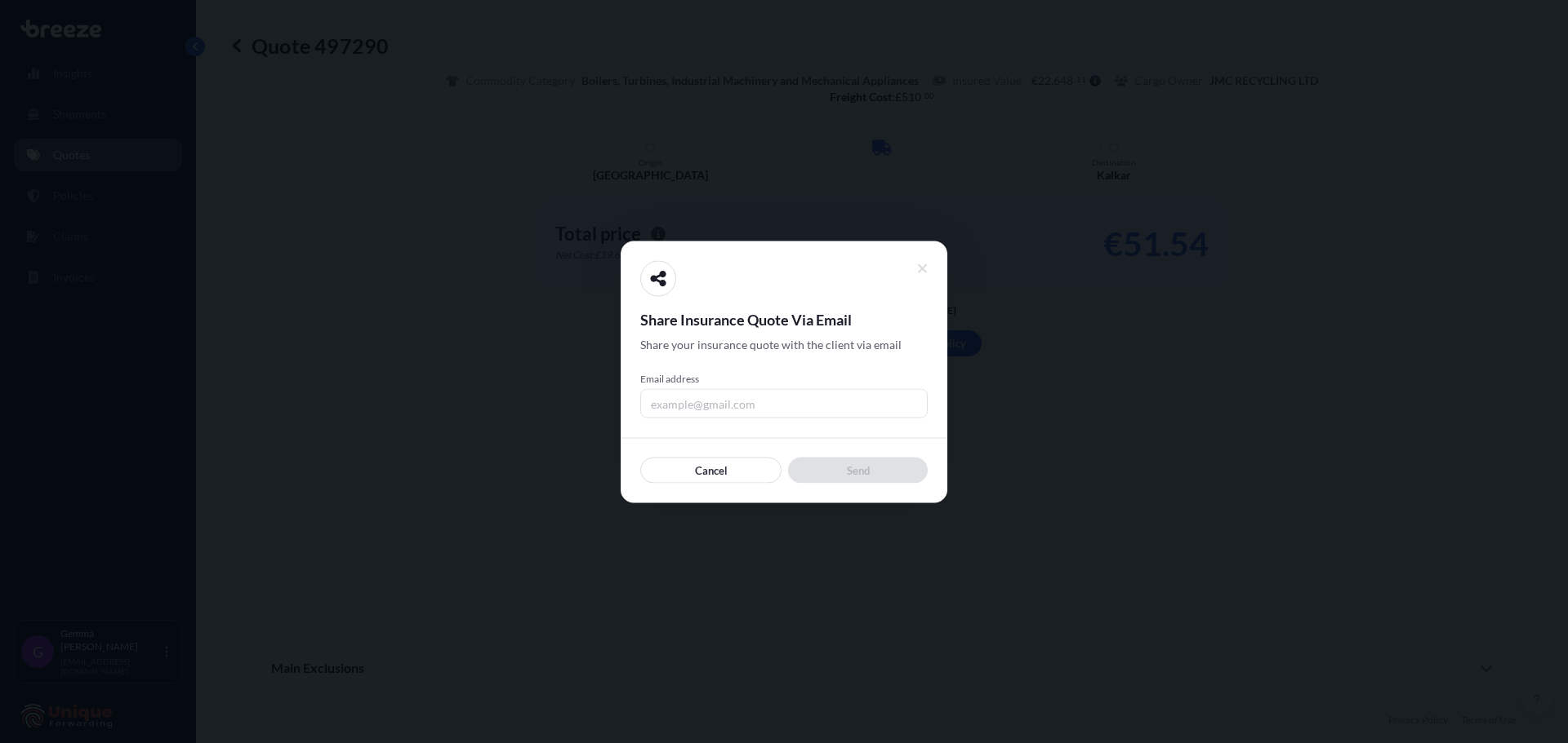
click at [815, 398] on input "Email address" at bounding box center [784, 402] width 287 height 29
type input "[EMAIL_ADDRESS][DOMAIN_NAME]"
